Goal: Task Accomplishment & Management: Use online tool/utility

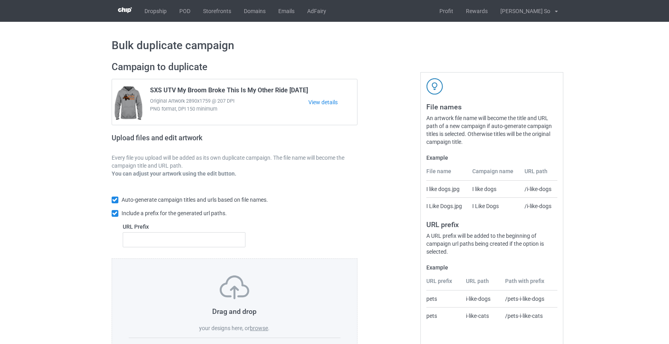
click at [261, 329] on label "browse" at bounding box center [259, 328] width 18 height 6
click at [0, 0] on input "browse" at bounding box center [0, 0] width 0 height 0
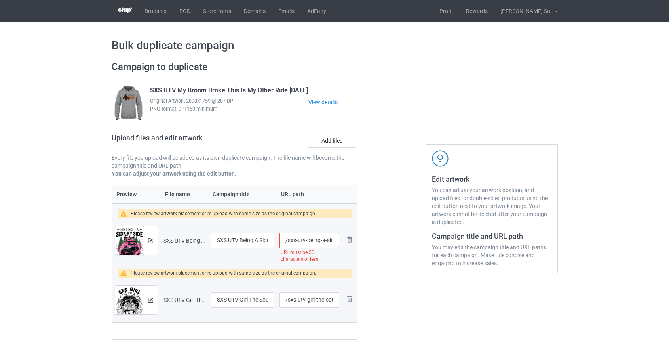
click at [291, 240] on input "/sxs-utv-being-a-side-by-side-girl-makes-my-life-complete" at bounding box center [309, 240] width 59 height 15
drag, startPoint x: 310, startPoint y: 239, endPoint x: 356, endPoint y: 238, distance: 45.9
click at [356, 238] on tr "Preview and edit artwork SXS UTV Being A Side By Side Girl Makes My Life Comple…" at bounding box center [234, 240] width 245 height 44
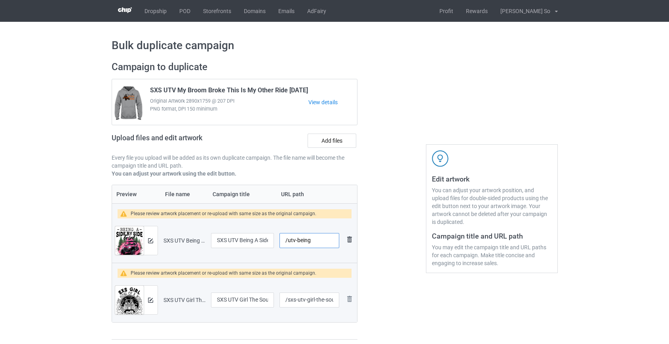
scroll to position [0, 0]
type input "/utv-being"
click at [301, 301] on input "/sxs-utv-girl-the-soul-of-a-witch" at bounding box center [309, 299] width 59 height 15
click at [308, 299] on input "/sxs-girl-the-soul-of-a-witch" at bounding box center [309, 299] width 59 height 15
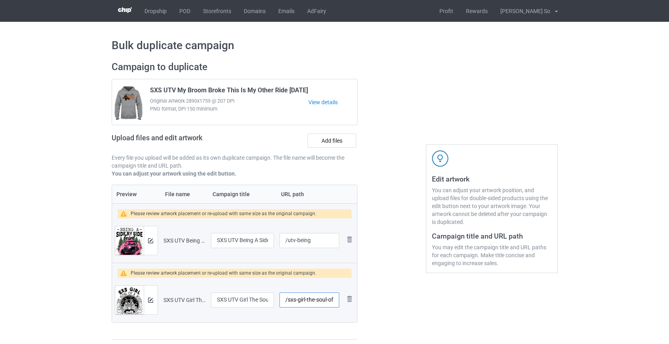
click at [308, 299] on input "/sxs-girl-the-soul-of-a-witch" at bounding box center [309, 299] width 59 height 15
drag, startPoint x: 318, startPoint y: 298, endPoint x: 436, endPoint y: 304, distance: 118.1
click at [436, 304] on div "Campaign to duplicate SXS UTV My Broom Broke This Is My Other Ride Halloween Or…" at bounding box center [334, 200] width 457 height 290
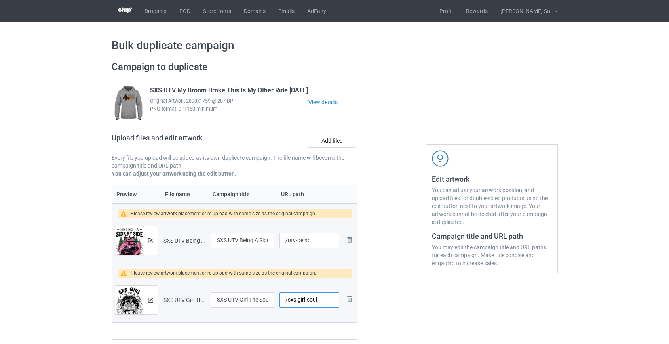
click at [306, 299] on input "/sxs-girl-soul" at bounding box center [309, 299] width 59 height 15
type input "/sxs-girlsoul"
drag, startPoint x: 310, startPoint y: 240, endPoint x: 301, endPoint y: 242, distance: 9.6
click at [301, 242] on input "/utv-being" at bounding box center [309, 240] width 59 height 15
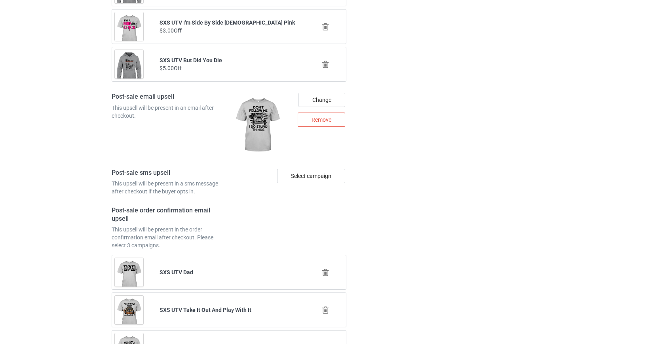
scroll to position [1170, 0]
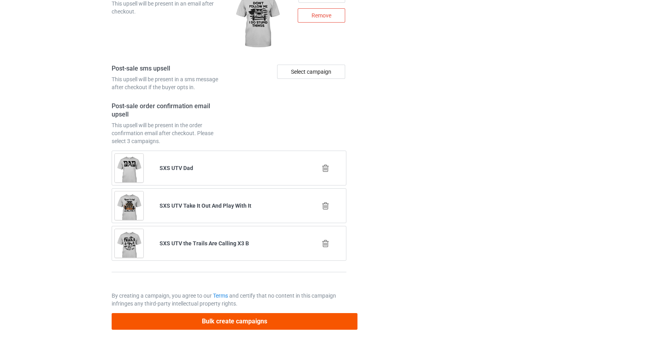
type input "/utv-bgirl"
click at [228, 323] on button "Bulk create campaigns" at bounding box center [235, 321] width 246 height 16
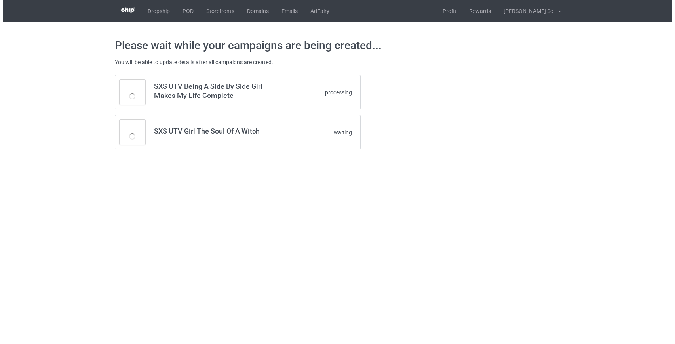
scroll to position [0, 0]
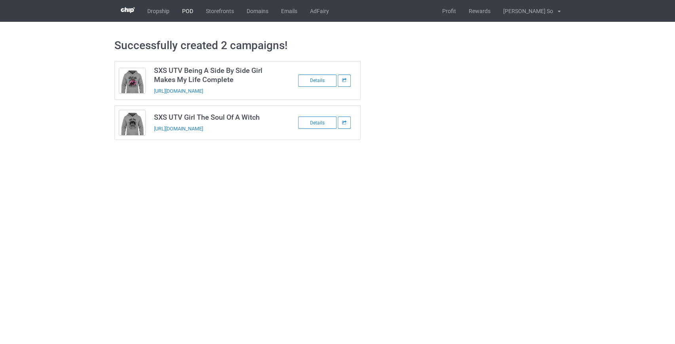
click at [193, 11] on link "POD" at bounding box center [188, 11] width 24 height 22
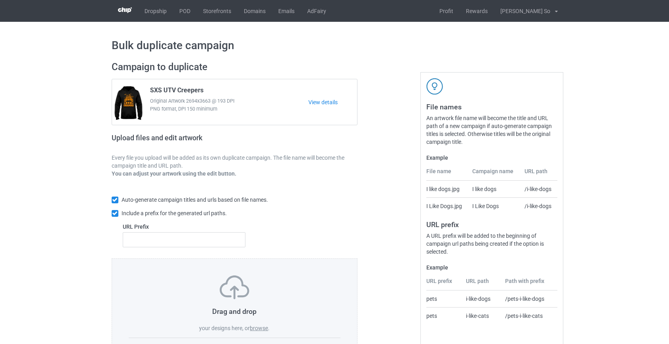
click at [264, 326] on label "browse" at bounding box center [259, 328] width 18 height 6
click at [0, 0] on input "browse" at bounding box center [0, 0] width 0 height 0
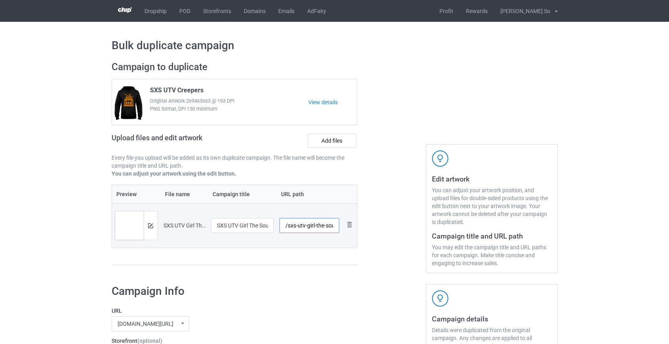
click at [292, 226] on input "/sxs-utv-girl-the-soul-of-a-witch-white" at bounding box center [310, 225] width 60 height 15
click at [310, 226] on input "/utv-girl-the-soul-of-a-witch-white" at bounding box center [310, 225] width 60 height 15
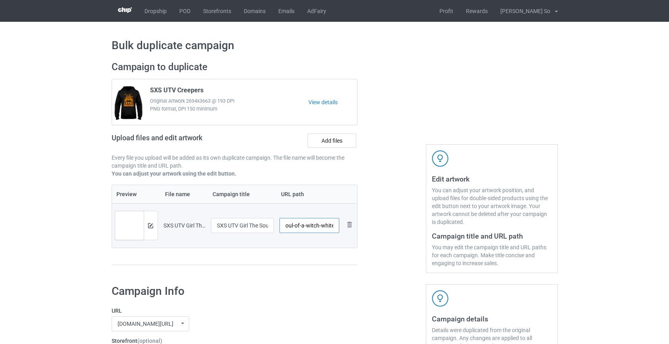
drag, startPoint x: 315, startPoint y: 225, endPoint x: 484, endPoint y: 225, distance: 169.5
click at [484, 225] on div "Campaign to duplicate SXS UTV Creepers Original Artwork 2694x3663 @ 193 DPI PNG…" at bounding box center [334, 166] width 457 height 223
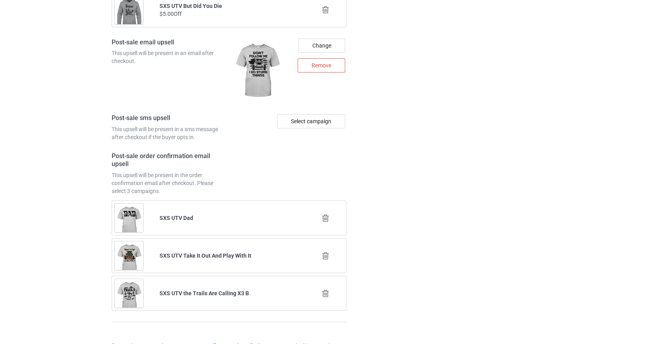
scroll to position [1104, 0]
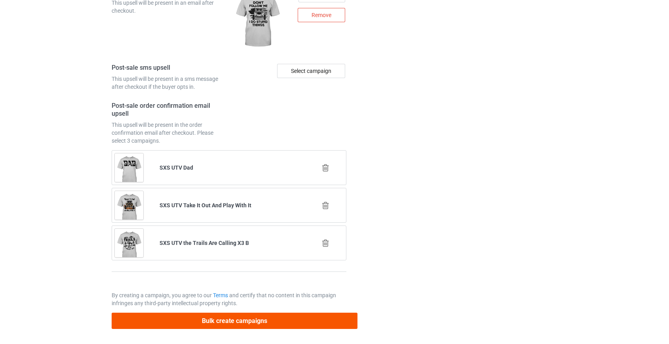
type input "/utv-girlsoul"
click at [221, 318] on button "Bulk create campaigns" at bounding box center [235, 320] width 246 height 16
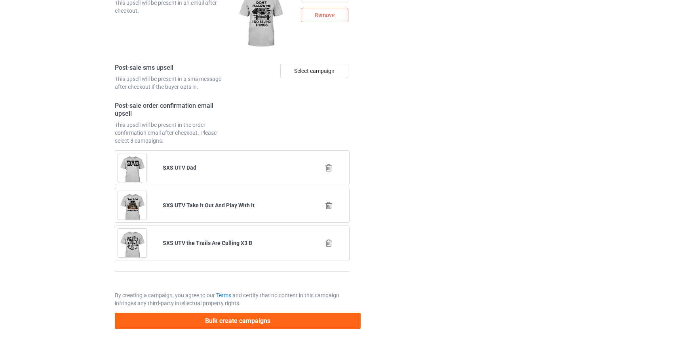
scroll to position [0, 0]
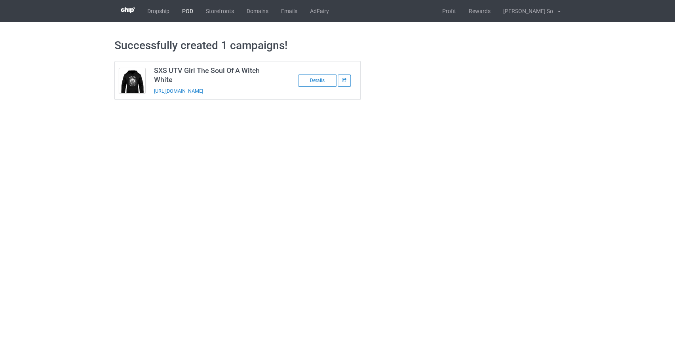
click at [188, 8] on link "POD" at bounding box center [188, 11] width 24 height 22
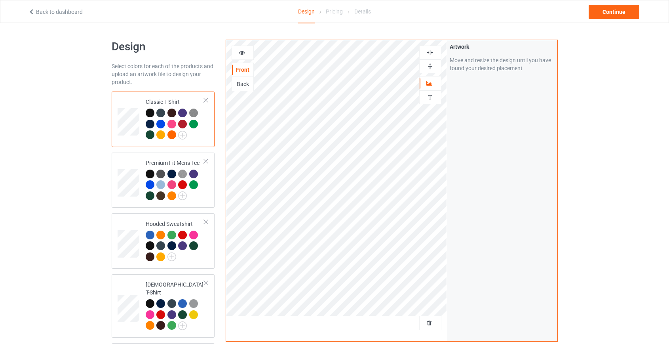
click at [430, 53] on img at bounding box center [430, 53] width 8 height 8
click at [431, 67] on img at bounding box center [430, 67] width 8 height 8
click at [603, 9] on div "Continue" at bounding box center [614, 12] width 51 height 14
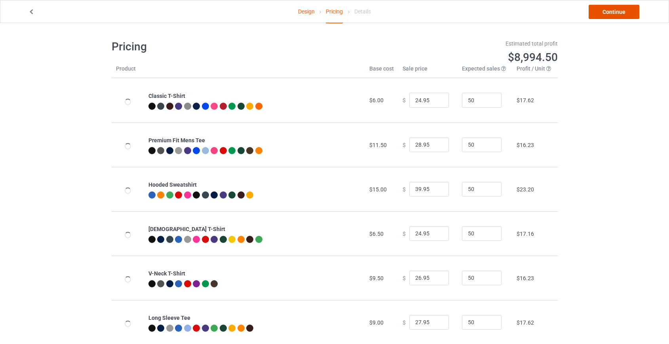
click at [619, 6] on link "Continue" at bounding box center [614, 12] width 51 height 14
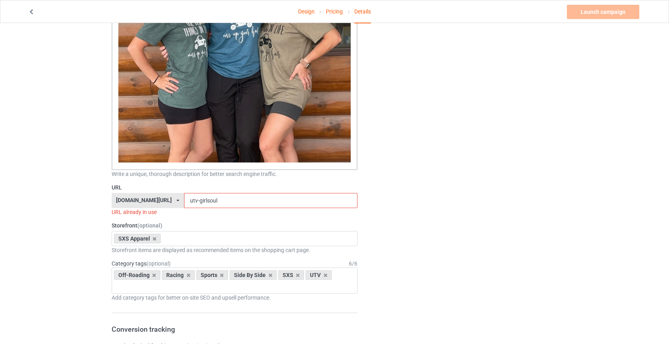
scroll to position [900, 0]
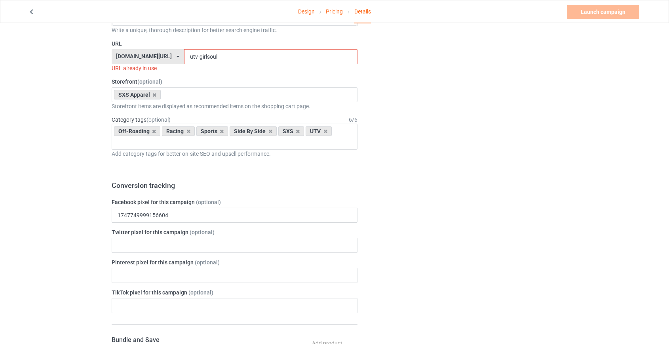
click at [184, 55] on input "utv-girlsoul" at bounding box center [270, 56] width 173 height 15
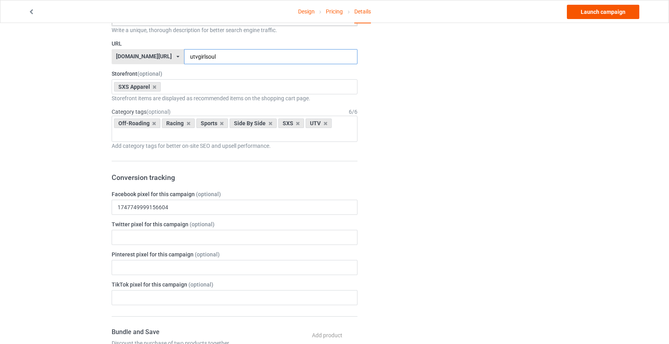
type input "utvgirlsoul"
click at [609, 8] on link "Launch campaign" at bounding box center [603, 12] width 72 height 14
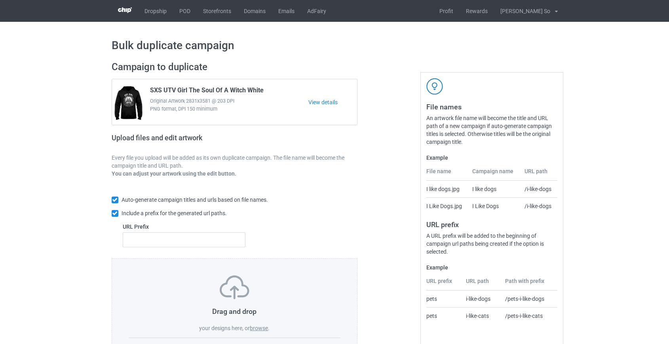
click at [263, 327] on label "browse" at bounding box center [259, 328] width 18 height 6
click at [0, 0] on input "browse" at bounding box center [0, 0] width 0 height 0
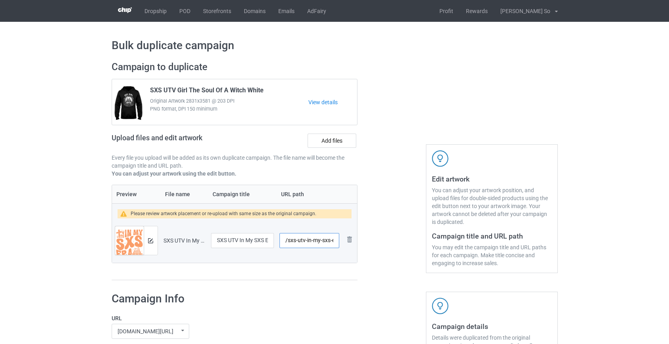
click at [299, 240] on input "/sxs-utv-in-my-sxs-era-[DATE]" at bounding box center [309, 240] width 59 height 15
drag, startPoint x: 305, startPoint y: 240, endPoint x: 412, endPoint y: 238, distance: 106.9
click at [412, 238] on div "Campaign to duplicate SXS UTV Girl The Soul Of A Witch White Original Artwork 2…" at bounding box center [334, 170] width 457 height 230
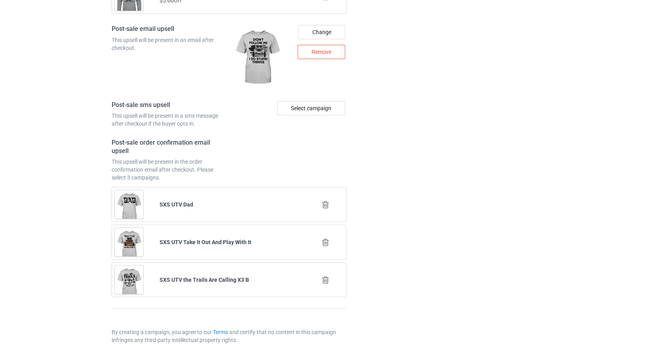
scroll to position [1111, 0]
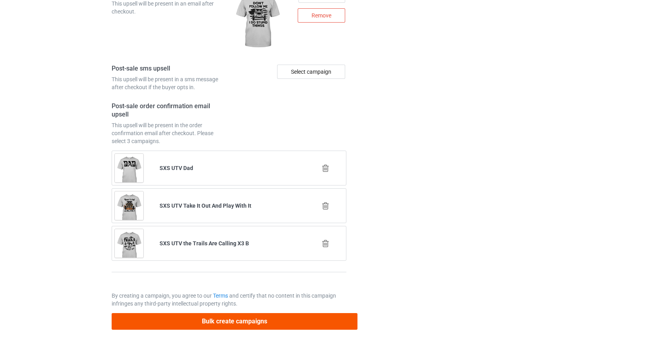
type input "/sxs-era"
click at [242, 321] on button "Bulk create campaigns" at bounding box center [235, 321] width 246 height 16
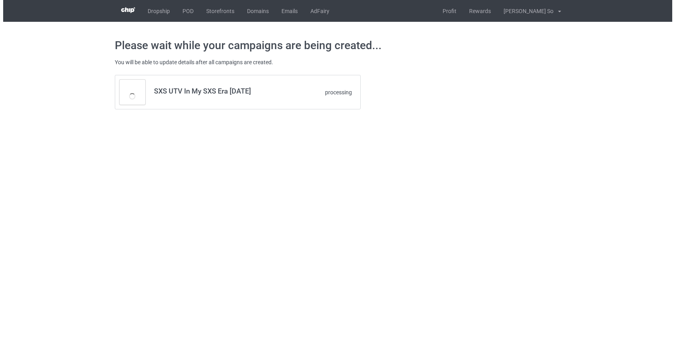
scroll to position [0, 0]
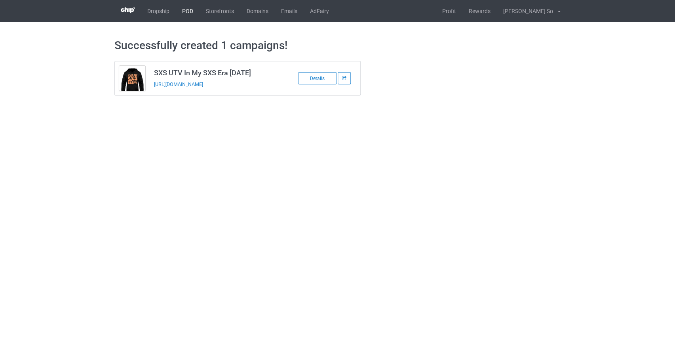
click at [183, 11] on link "POD" at bounding box center [188, 11] width 24 height 22
click at [184, 10] on link "POD" at bounding box center [188, 11] width 24 height 22
